Goal: Subscribe to service/newsletter

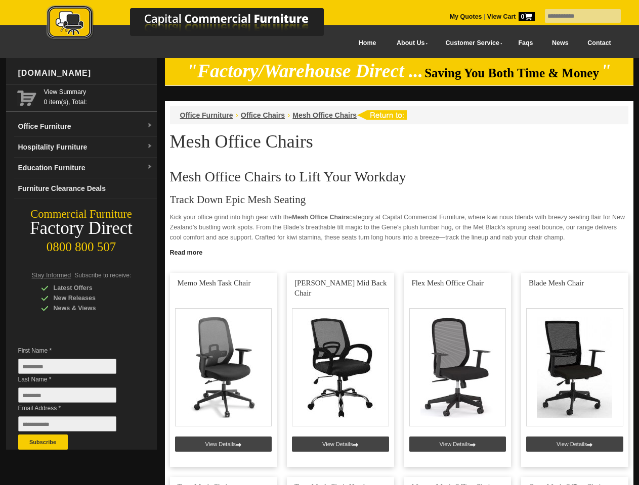
click at [576, 16] on input "text" at bounding box center [583, 16] width 76 height 14
click at [75, 398] on input "Last Name *" at bounding box center [67, 395] width 98 height 15
click at [43, 442] on button "Subscribe" at bounding box center [43, 442] width 50 height 15
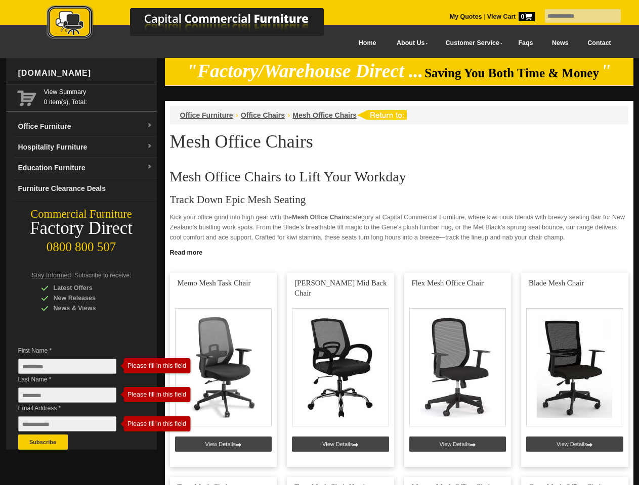
click at [399, 252] on link "Read more" at bounding box center [399, 251] width 468 height 13
